Goal: Information Seeking & Learning: Learn about a topic

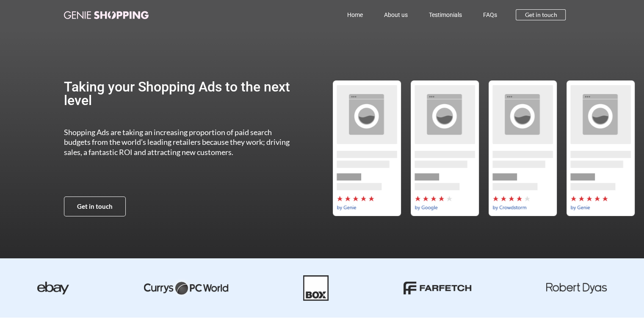
click at [356, 13] on link "Home" at bounding box center [354, 14] width 37 height 19
click at [399, 14] on link "About us" at bounding box center [395, 14] width 45 height 19
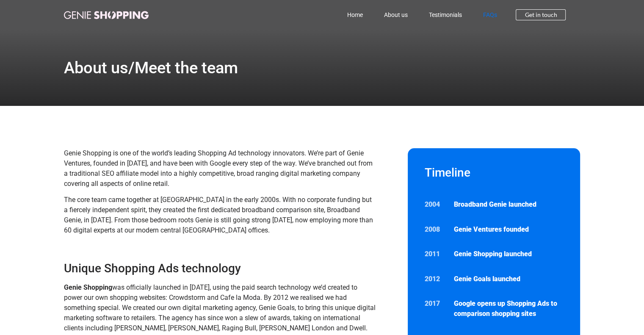
click at [491, 12] on link "FAQs" at bounding box center [489, 14] width 35 height 19
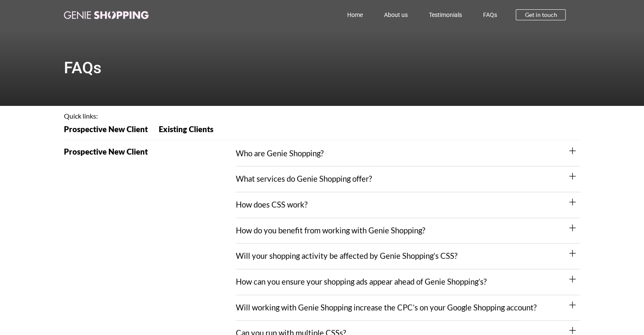
click at [286, 157] on link "Who are Genie Shopping?" at bounding box center [280, 153] width 88 height 9
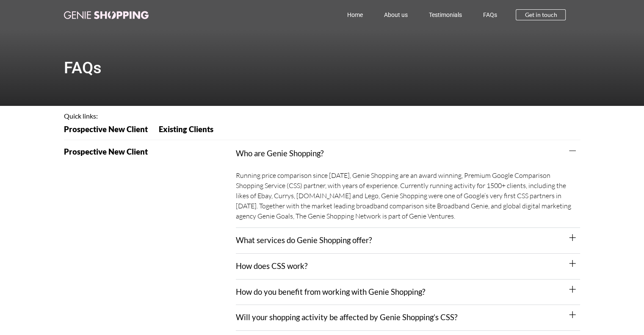
scroll to position [42, 0]
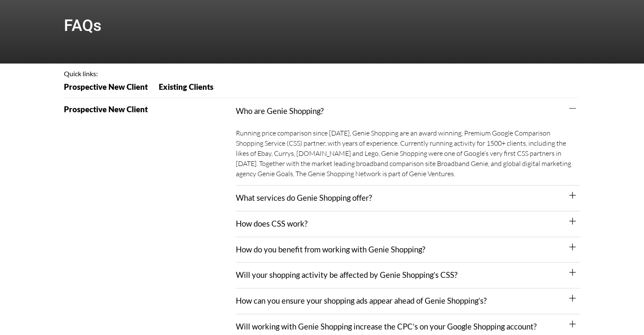
click at [264, 191] on div "What services do Genie Shopping offer?" at bounding box center [408, 198] width 344 height 26
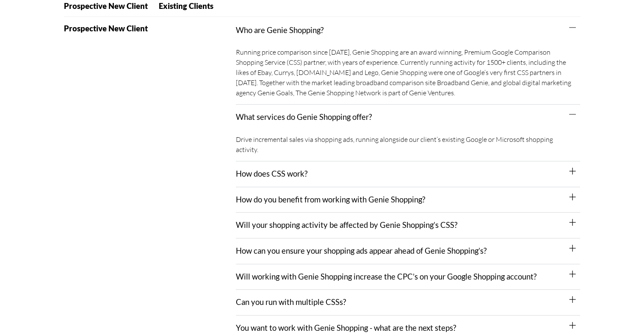
scroll to position [169, 0]
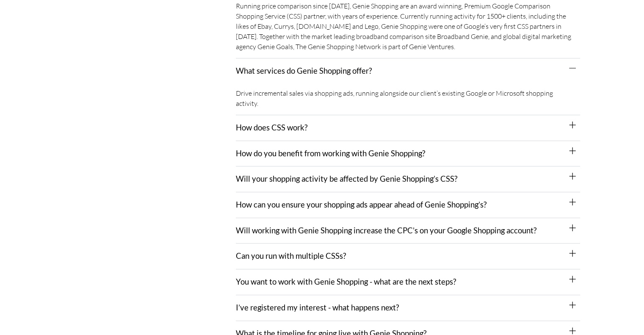
click at [331, 121] on div "How does CSS work?" at bounding box center [408, 128] width 344 height 26
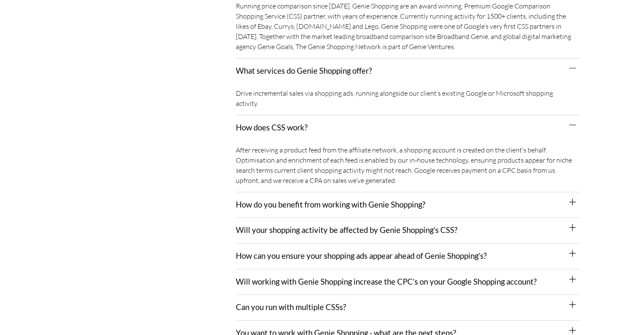
scroll to position [254, 0]
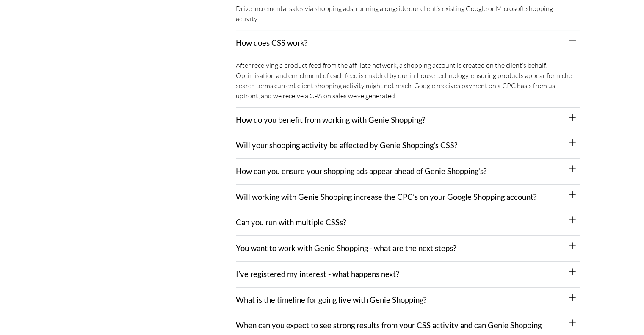
click at [267, 115] on div "How do you benefit from working with Genie Shopping?" at bounding box center [408, 120] width 344 height 26
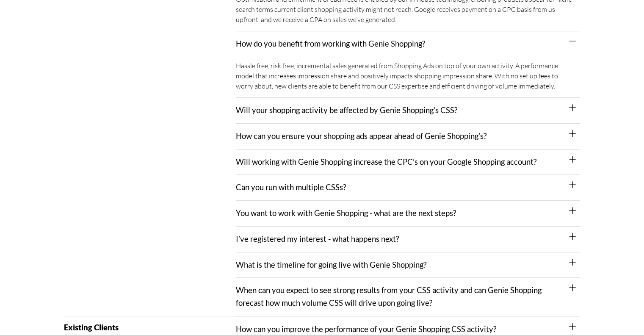
scroll to position [339, 0]
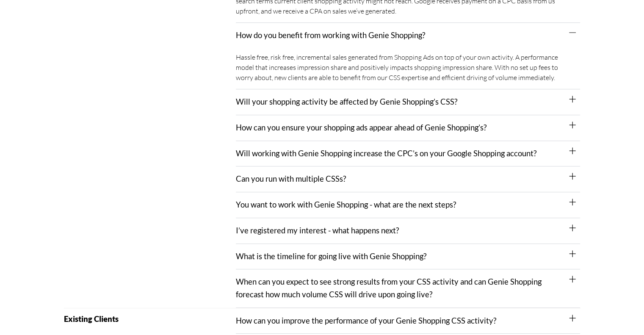
click at [290, 98] on div "Will your shopping activity be affected by Genie Shopping’s CSS?" at bounding box center [408, 102] width 344 height 26
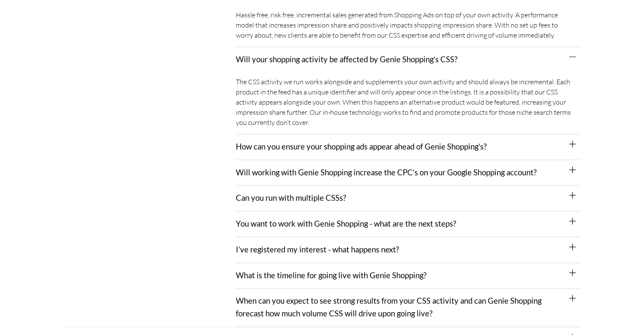
click at [293, 142] on link "How can you ensure your shopping ads appear ahead of Genie Shopping’s?" at bounding box center [361, 146] width 251 height 9
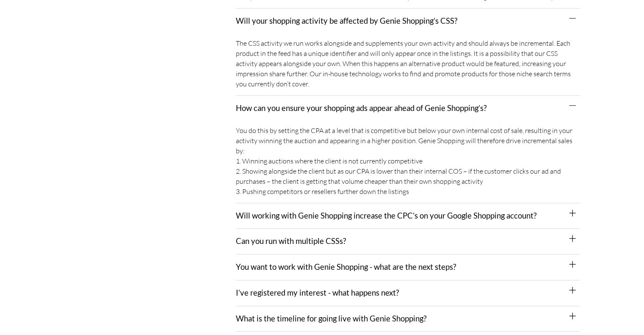
scroll to position [465, 0]
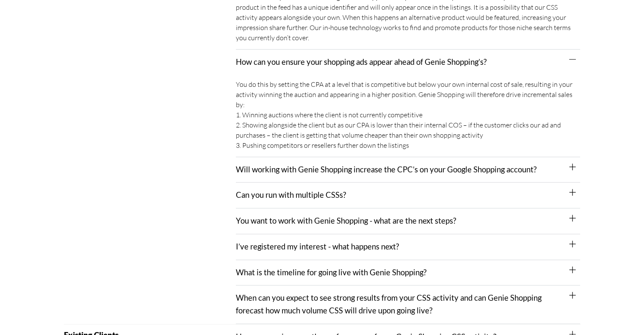
click at [306, 165] on link "Will working with Genie Shopping increase the CPC’s on your Google Shopping acc…" at bounding box center [386, 169] width 300 height 9
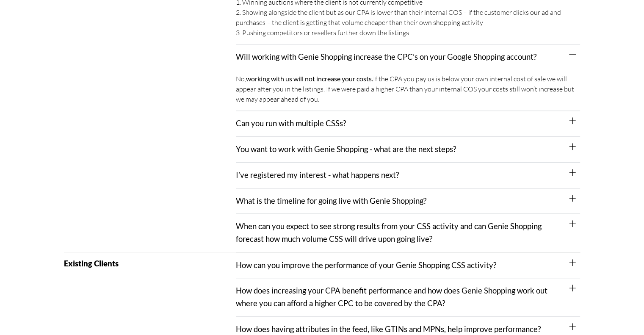
scroll to position [592, 0]
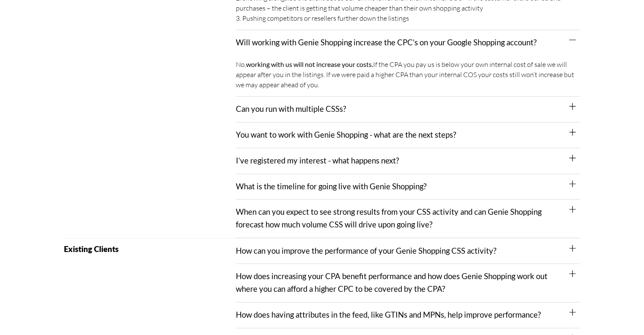
click at [326, 104] on link "Can you run with multiple CSSs?" at bounding box center [291, 108] width 110 height 9
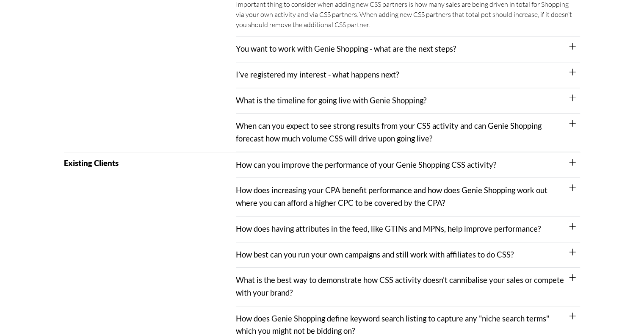
scroll to position [762, 0]
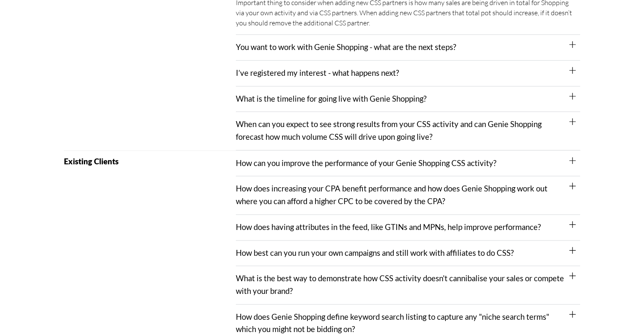
click at [266, 94] on div "What is the timeline for going live with Genie Shopping?" at bounding box center [408, 99] width 344 height 26
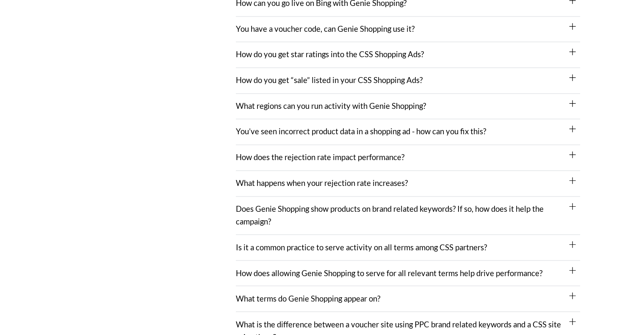
scroll to position [1354, 0]
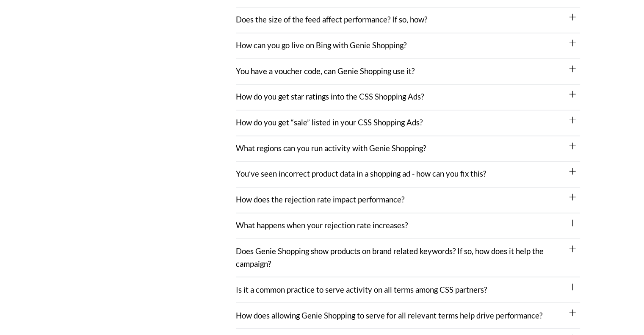
click at [342, 284] on link "Is it a common practice to serve activity on all terms among CSS partners?" at bounding box center [361, 288] width 251 height 9
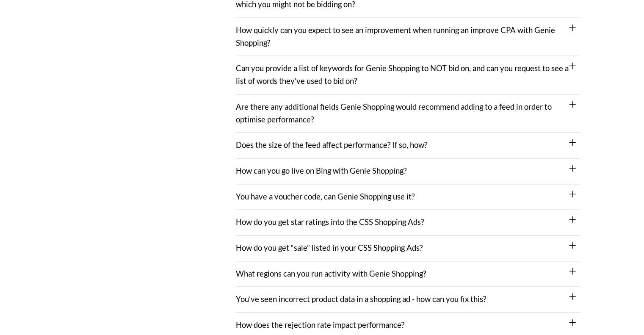
scroll to position [1227, 0]
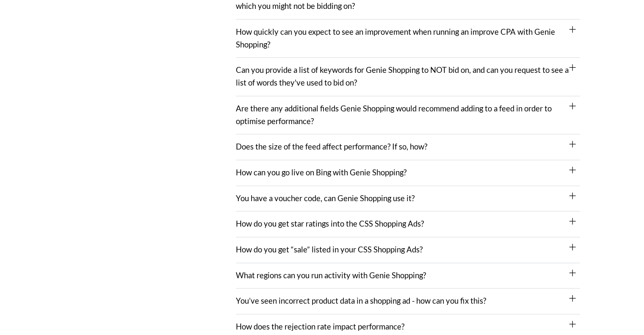
click at [261, 270] on link "What regions can you run activity with Genie Shopping?" at bounding box center [331, 274] width 190 height 9
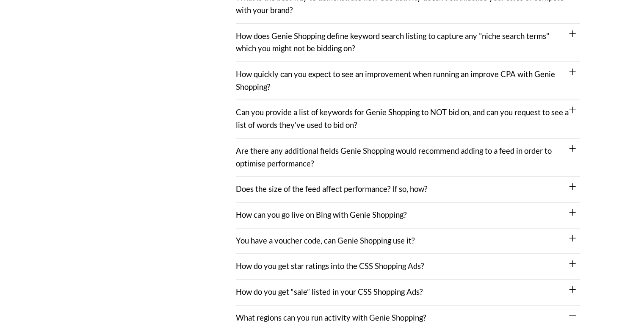
scroll to position [1143, 0]
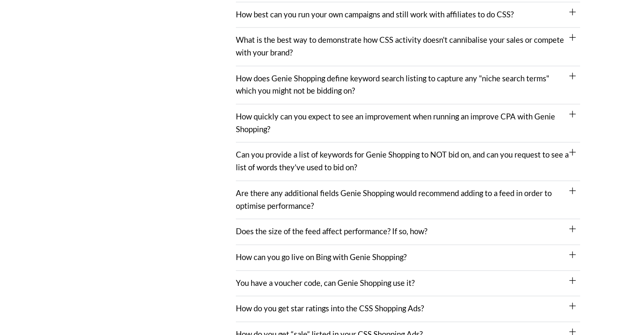
click at [269, 252] on link "How can you go live on Bing with Genie Shopping?" at bounding box center [321, 256] width 171 height 9
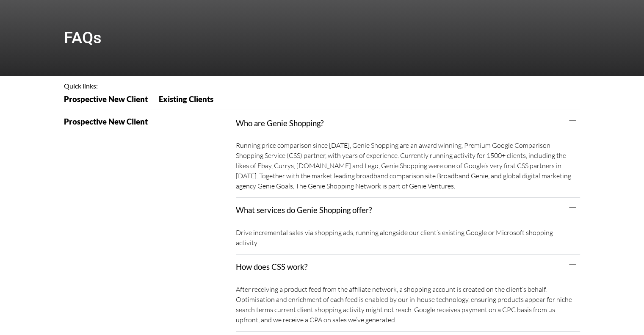
scroll to position [0, 0]
